Goal: Task Accomplishment & Management: Manage account settings

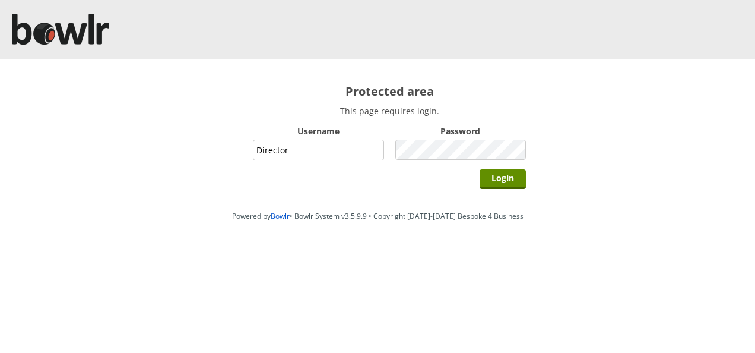
type input "Director"
click at [480, 169] on input "Login" at bounding box center [503, 179] width 46 height 20
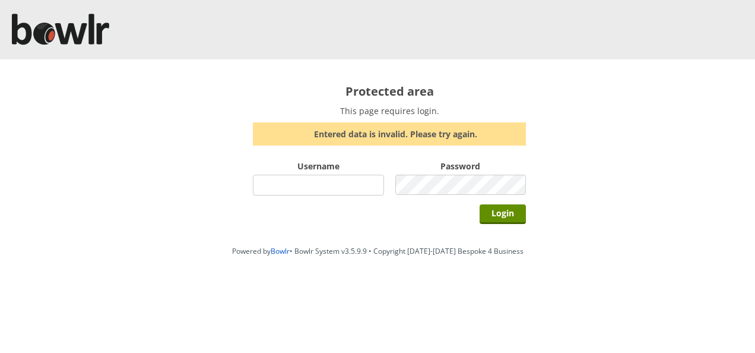
click at [335, 189] on input "Username" at bounding box center [318, 185] width 131 height 21
click at [335, 188] on input "Username" at bounding box center [318, 185] width 131 height 21
type input "Director"
click at [480, 204] on input "Login" at bounding box center [503, 214] width 46 height 20
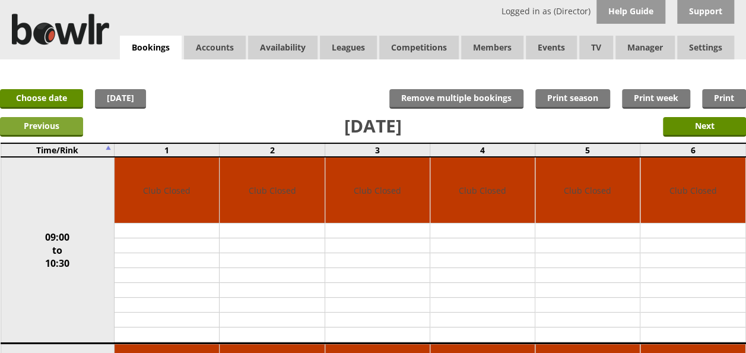
click at [64, 125] on input "Previous" at bounding box center [41, 127] width 83 height 20
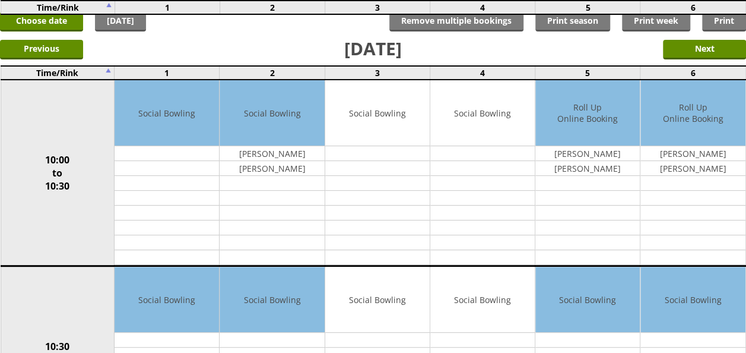
scroll to position [59, 0]
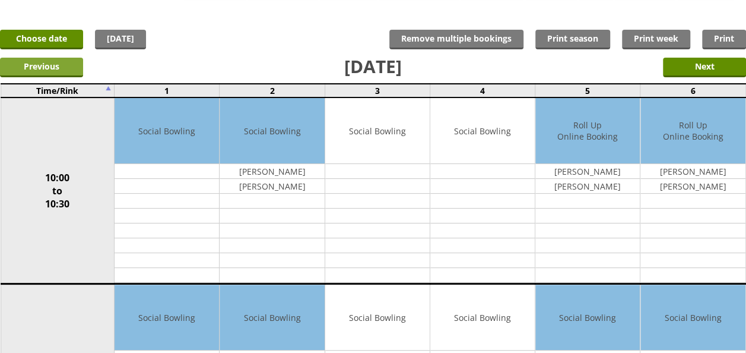
click at [59, 68] on input "Previous" at bounding box center [41, 68] width 83 height 20
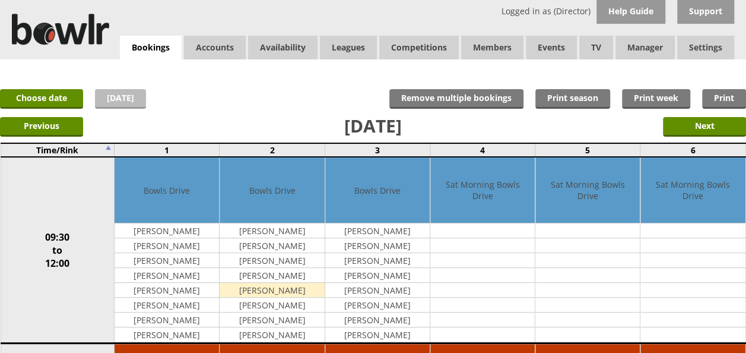
click at [123, 94] on link "[DATE]" at bounding box center [120, 99] width 51 height 20
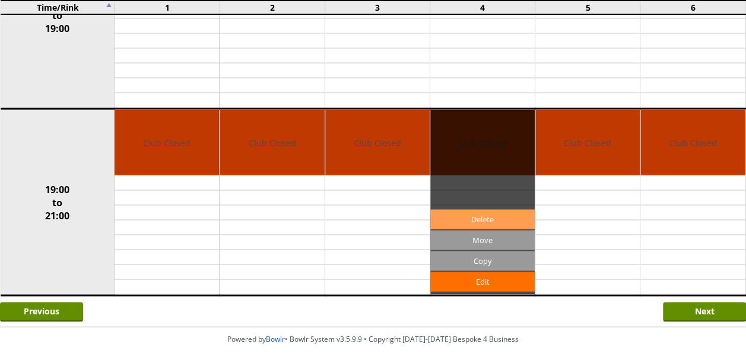
scroll to position [1026, 0]
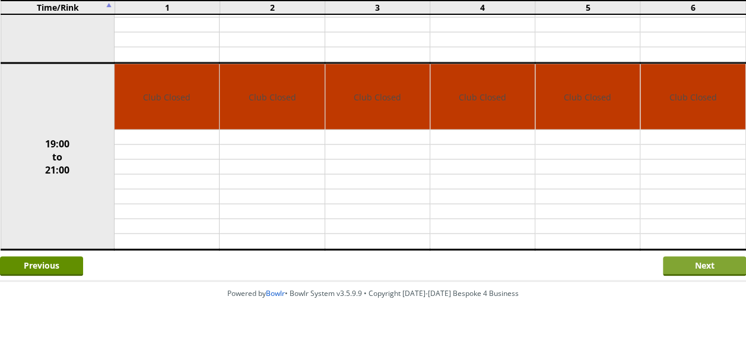
click at [697, 256] on input "Next" at bounding box center [704, 266] width 83 height 20
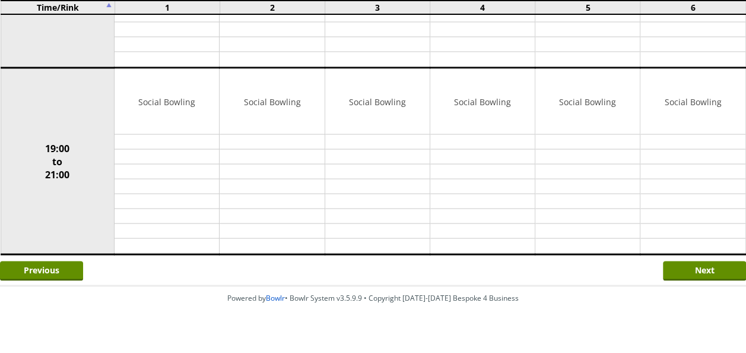
scroll to position [1026, 0]
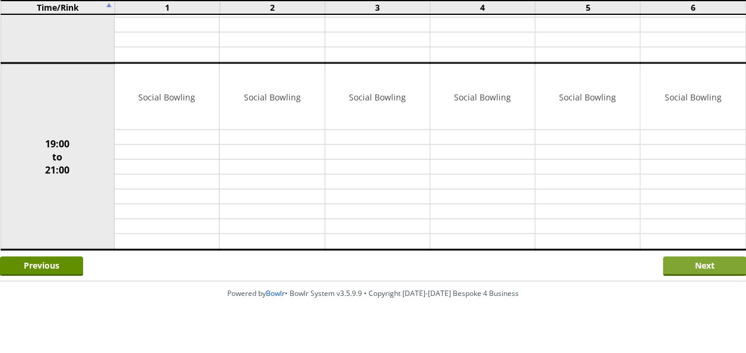
click at [673, 256] on input "Next" at bounding box center [704, 266] width 83 height 20
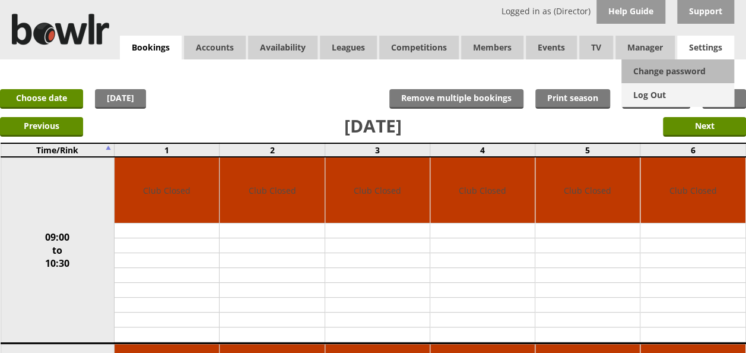
click at [654, 96] on link "Log Out" at bounding box center [678, 95] width 113 height 24
